Goal: Browse casually: Explore the website without a specific task or goal

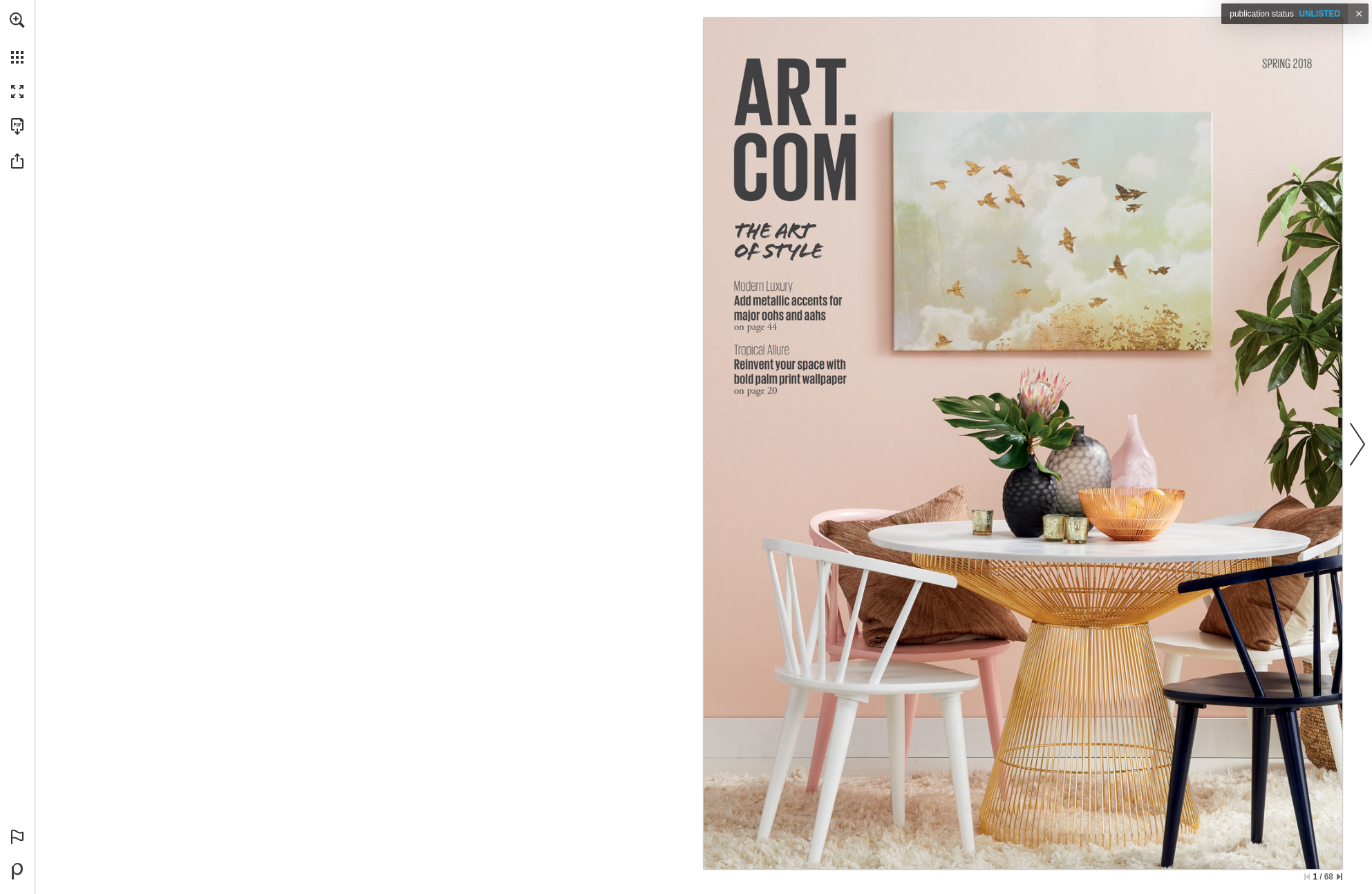
click at [1155, 277] on nav "Publication Content - Tan - art-com-spring-2018-catalog" at bounding box center [1022, 443] width 639 height 851
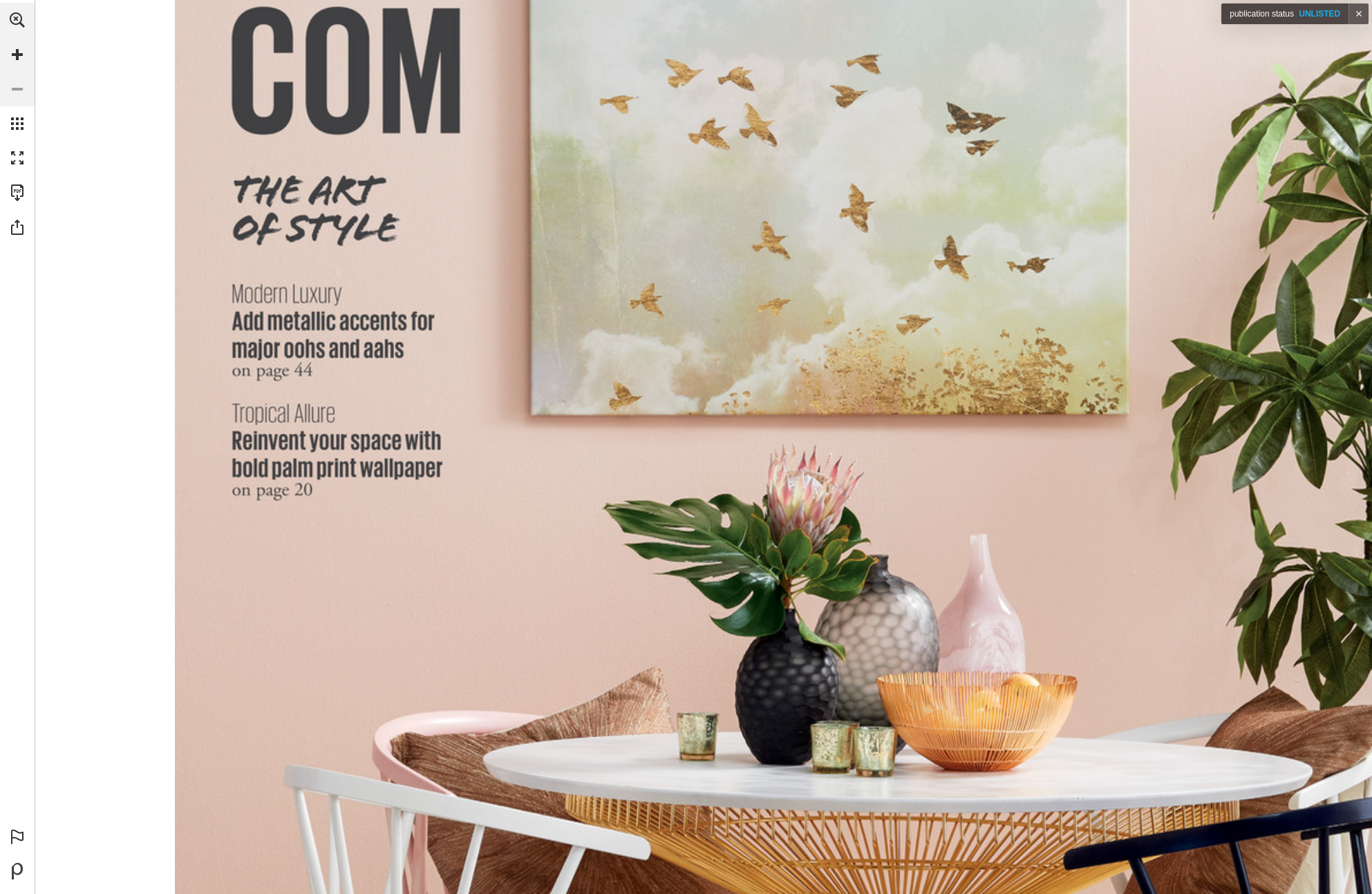
click at [0, 0] on nav "Publication Content - Tan - art-com-spring-2018-catalog" at bounding box center [0, 0] width 0 height 0
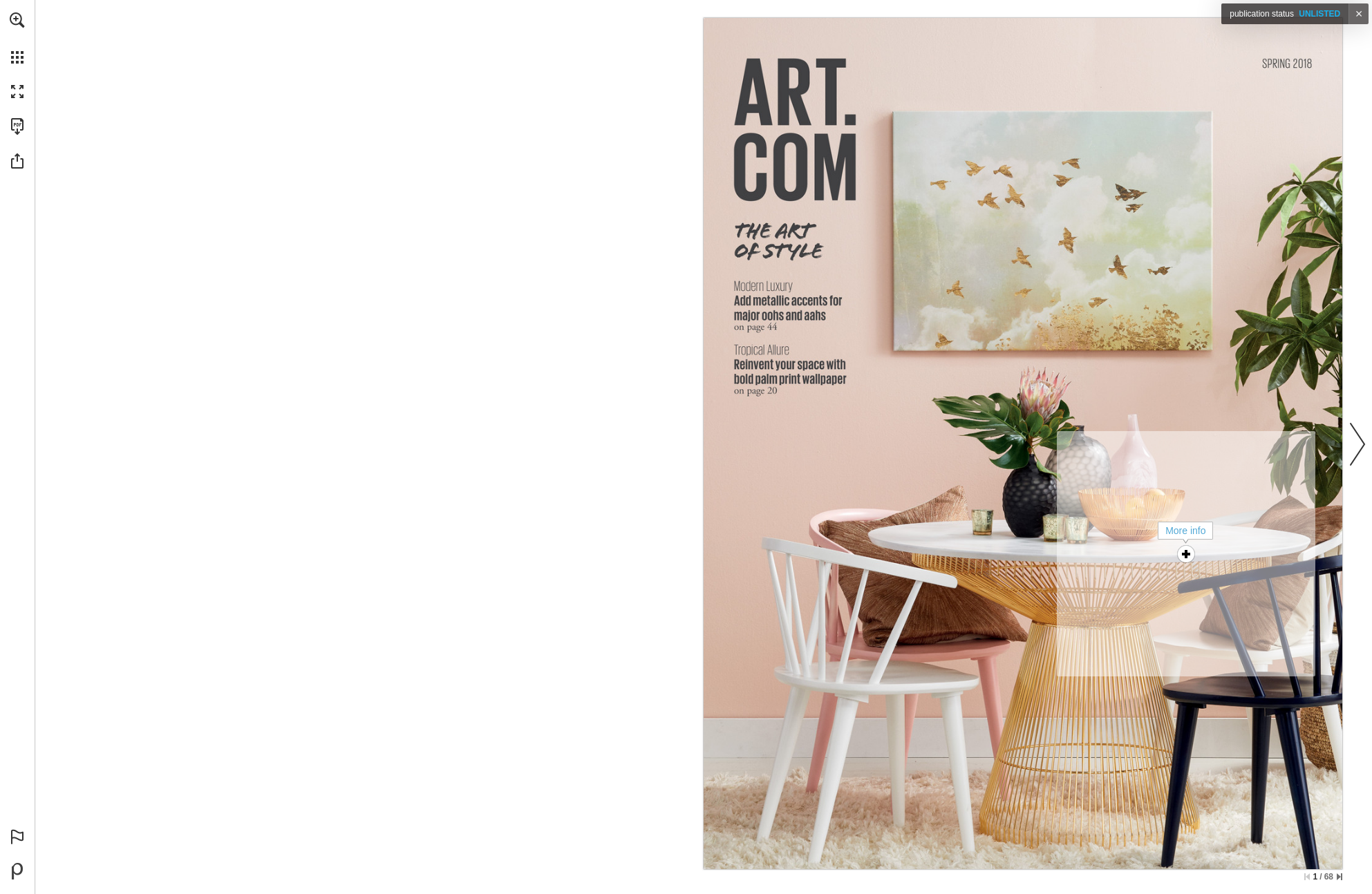
click at [1184, 549] on div "More info" at bounding box center [1185, 553] width 28 height 28
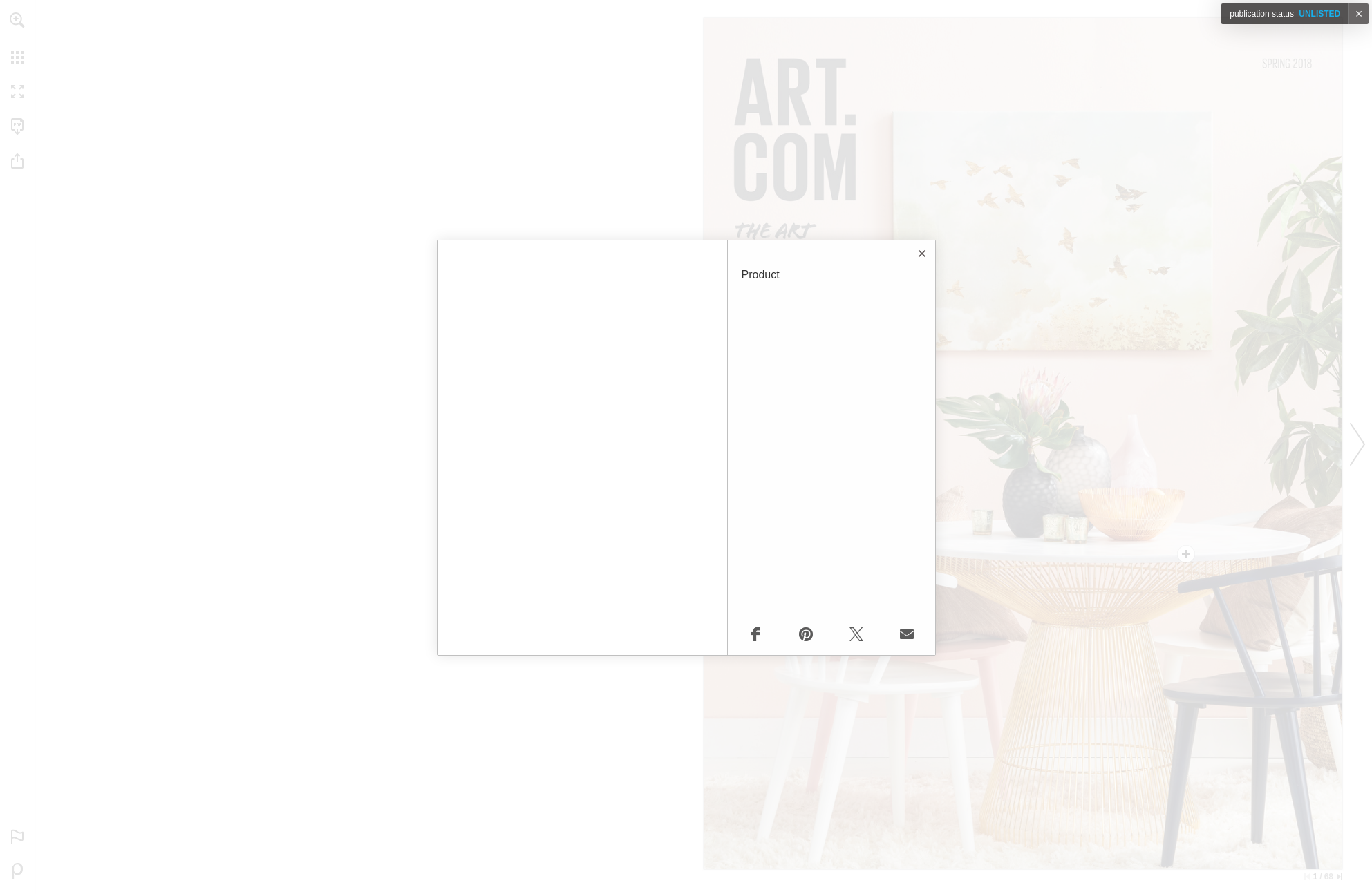
click at [920, 255] on button "Close" at bounding box center [922, 254] width 28 height 28
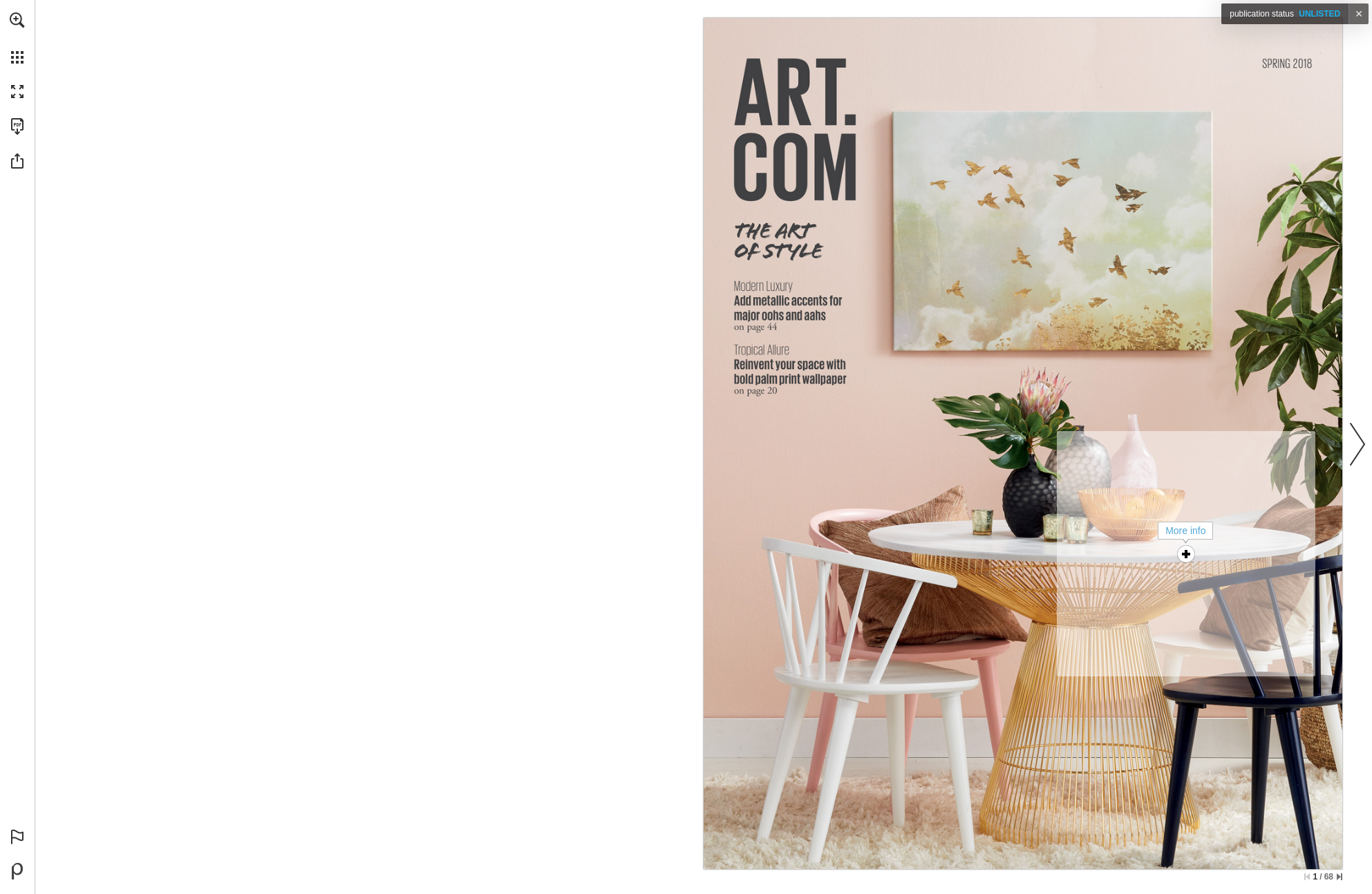
click at [1196, 555] on div "More info" at bounding box center [1185, 553] width 28 height 28
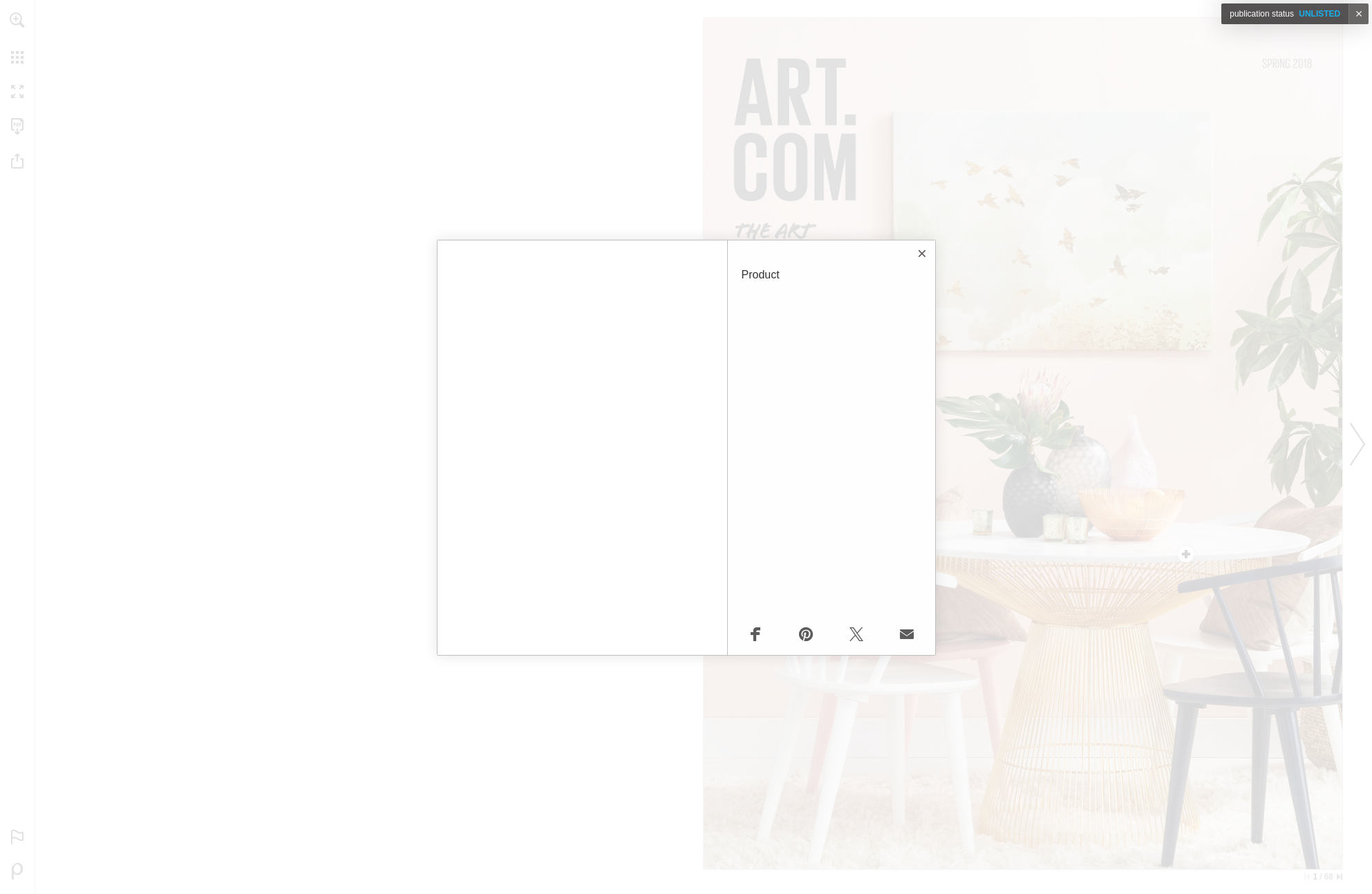
click at [924, 255] on button "Close" at bounding box center [922, 254] width 28 height 28
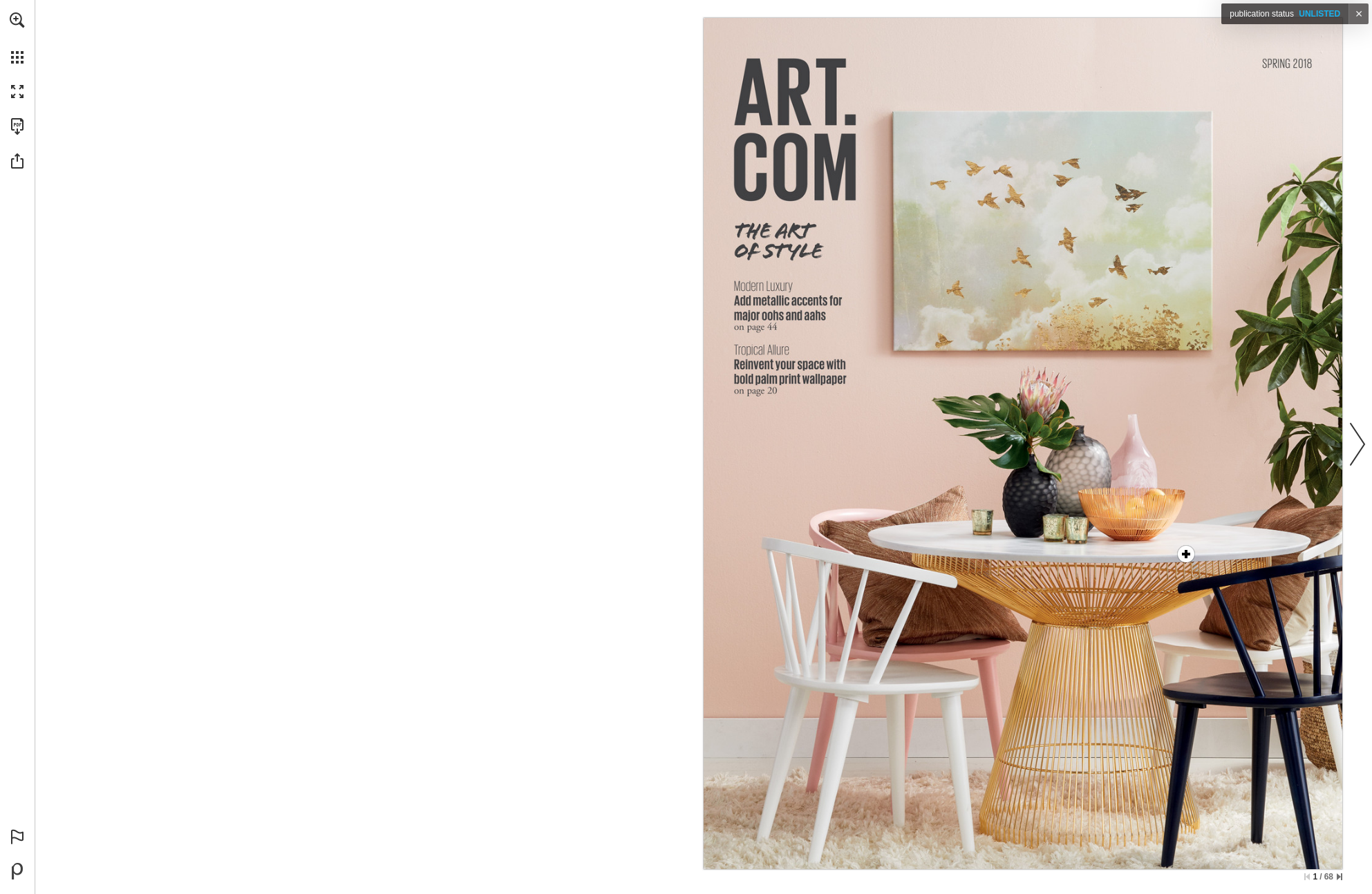
click at [1099, 239] on nav "More info" at bounding box center [1022, 443] width 639 height 851
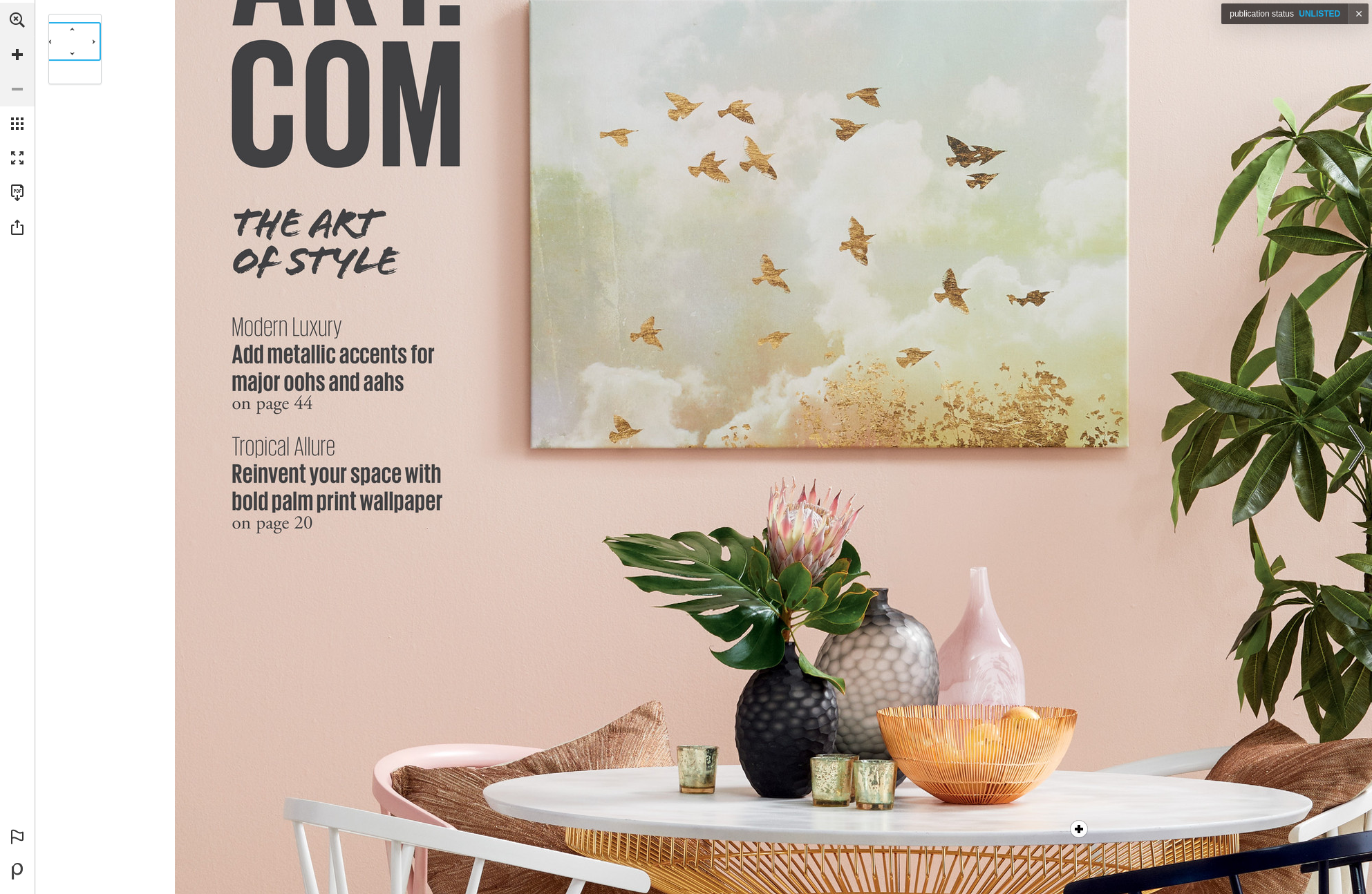
click at [1113, 257] on nav "More info" at bounding box center [773, 621] width 1197 height 1595
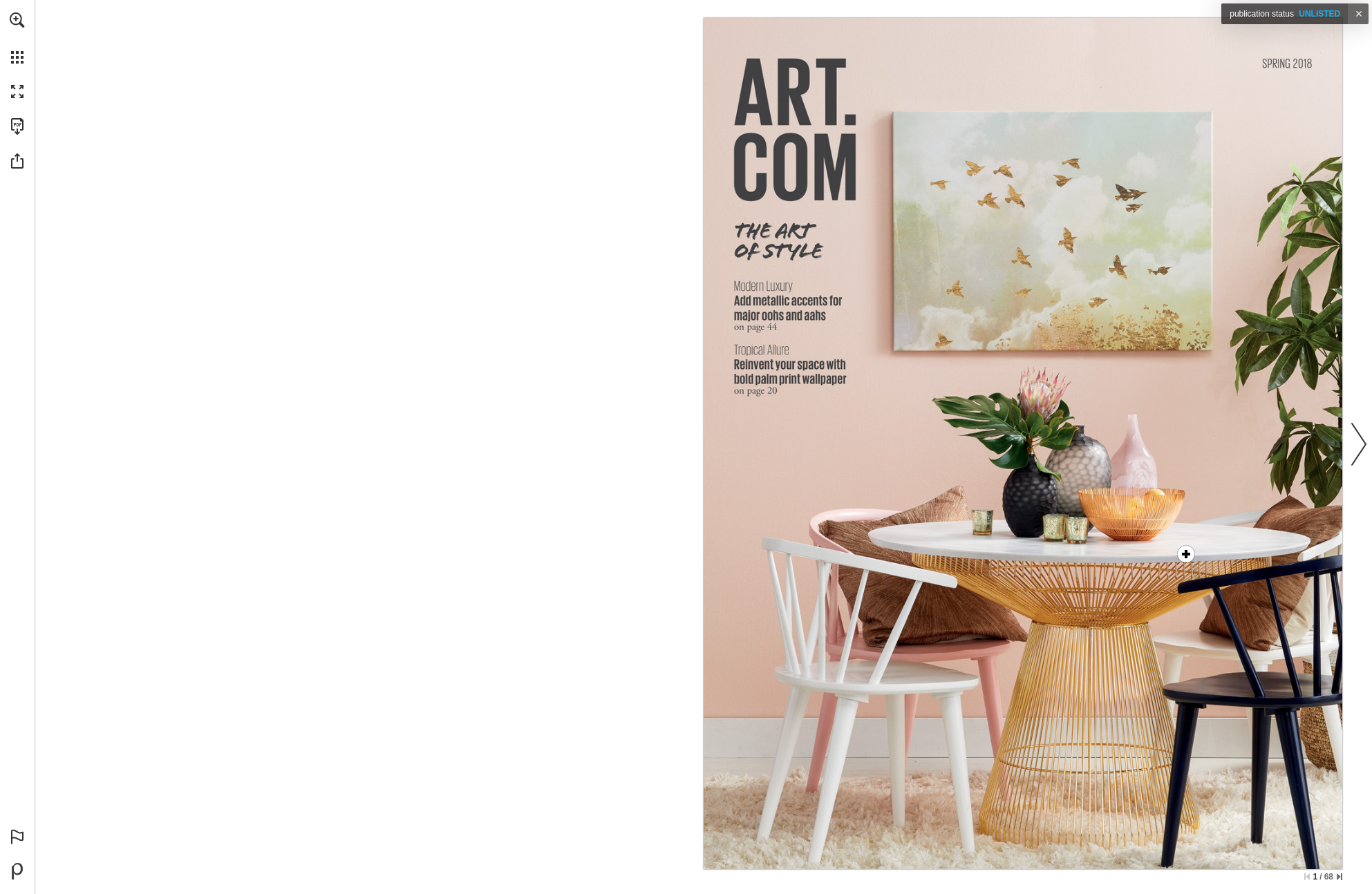
click at [1362, 449] on link "Next page" at bounding box center [1358, 443] width 31 height 845
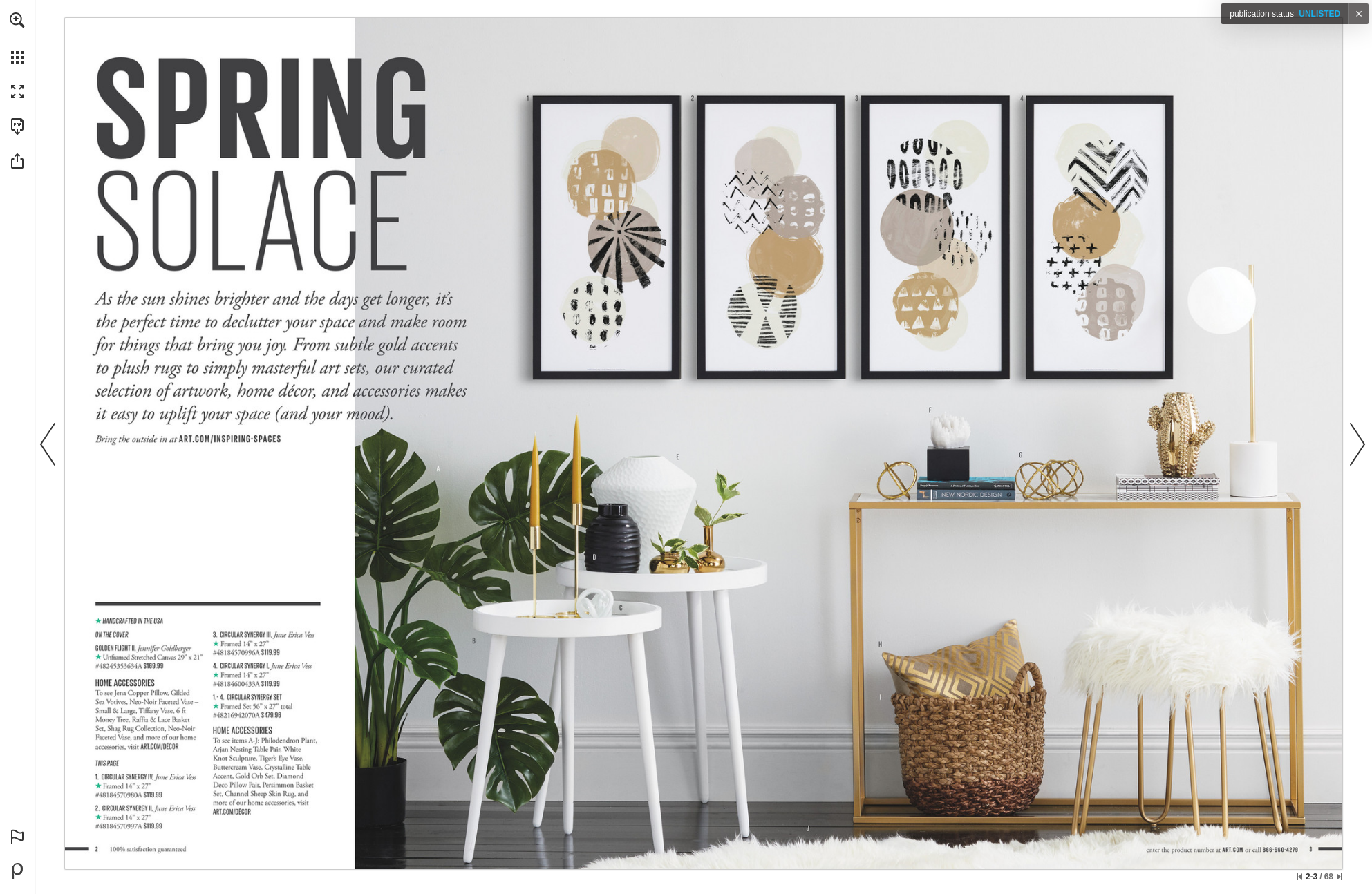
click at [48, 444] on link "Previous page" at bounding box center [49, 443] width 31 height 845
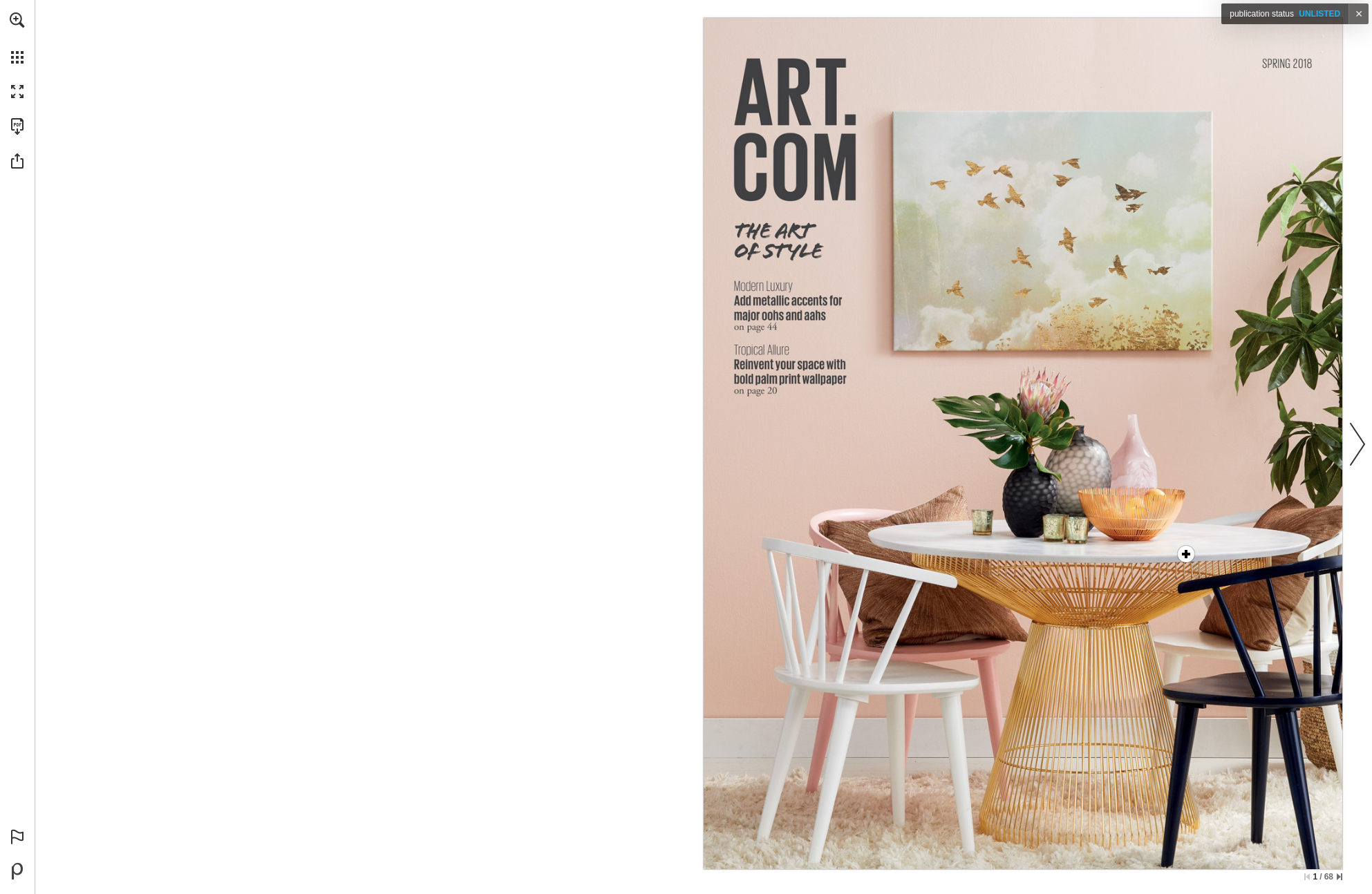
click at [1073, 232] on nav "More info" at bounding box center [1022, 443] width 639 height 851
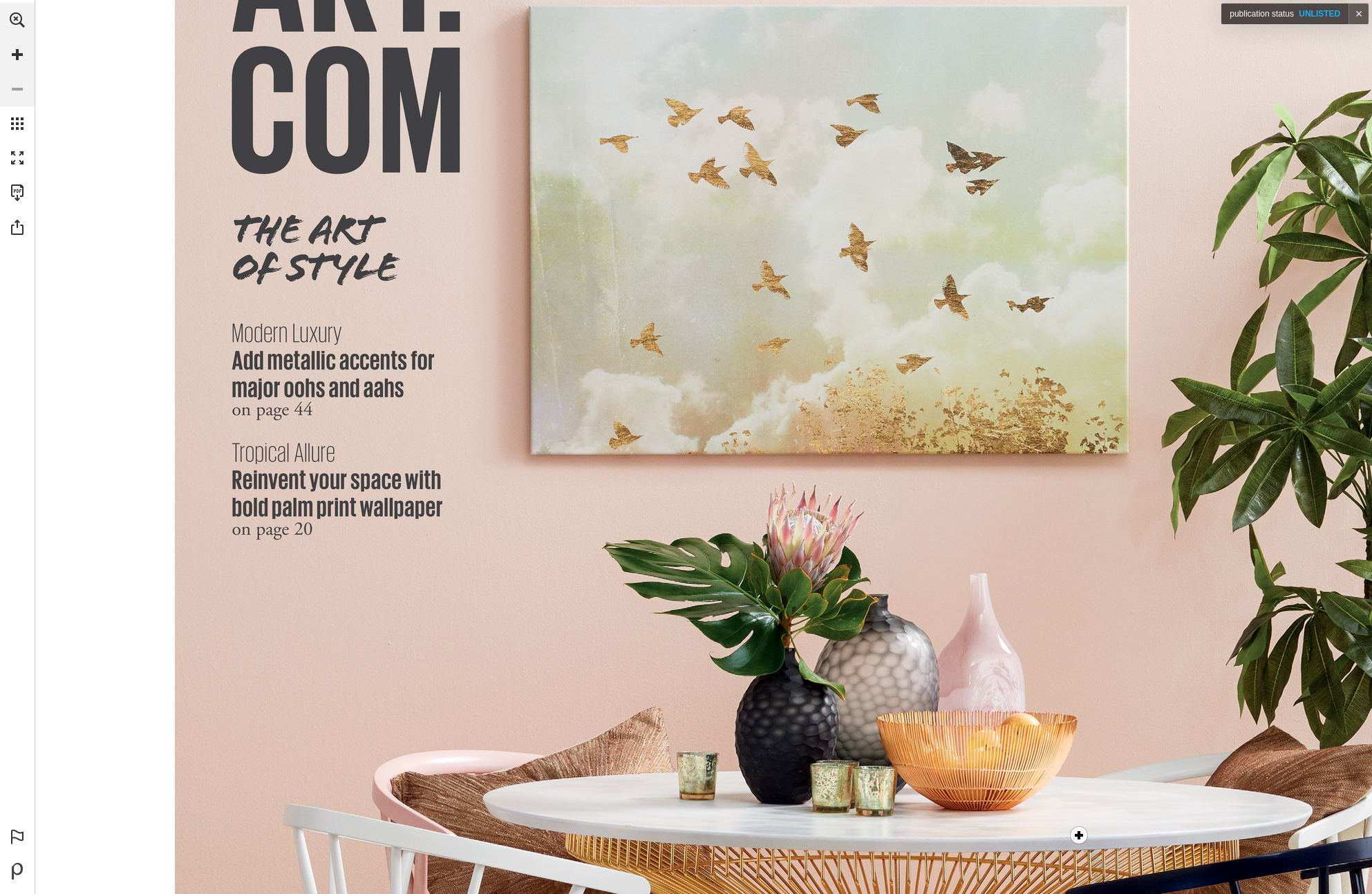
click at [1073, 232] on nav "More info" at bounding box center [773, 628] width 1197 height 1595
